Goal: Task Accomplishment & Management: Use online tool/utility

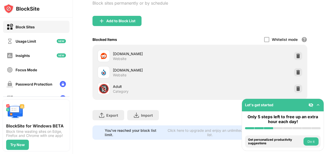
scroll to position [67, 0]
click at [321, 30] on div "Block List Block sites permanently or by schedule Redirect Choose a site to be …" at bounding box center [200, 54] width 254 height 200
click at [295, 71] on img at bounding box center [297, 72] width 5 height 5
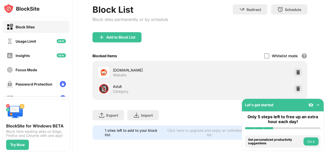
scroll to position [52, 0]
click at [132, 35] on div "Add to Block List" at bounding box center [120, 37] width 29 height 4
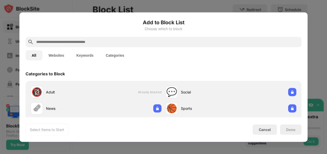
click at [124, 38] on div at bounding box center [164, 42] width 276 height 10
click at [123, 41] on input "text" at bounding box center [167, 42] width 263 height 6
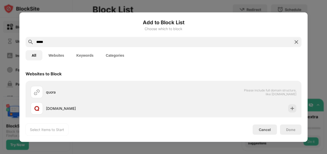
type input "*****"
click at [127, 106] on div "[DOMAIN_NAME]" at bounding box center [104, 108] width 117 height 5
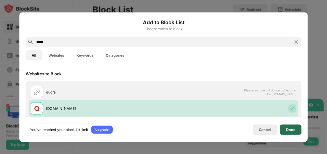
click at [291, 129] on div "Done" at bounding box center [290, 129] width 9 height 4
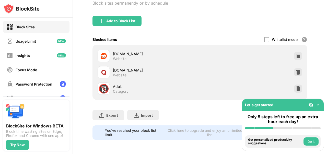
scroll to position [68, 0]
